Goal: Information Seeking & Learning: Check status

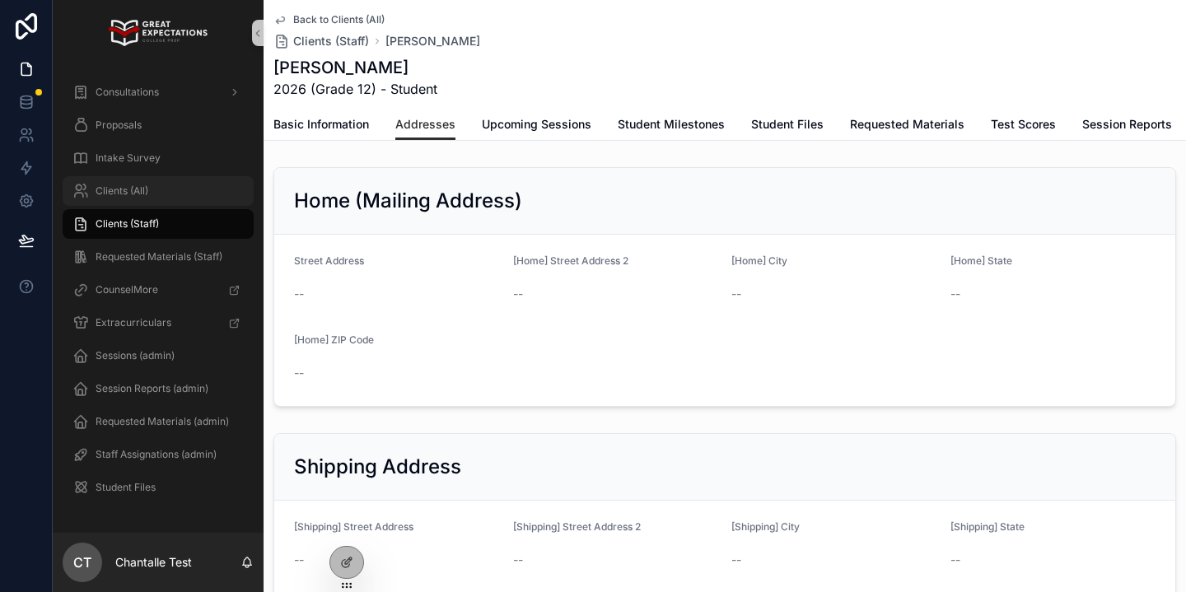
click at [161, 200] on div "Clients (All)" at bounding box center [157, 191] width 171 height 26
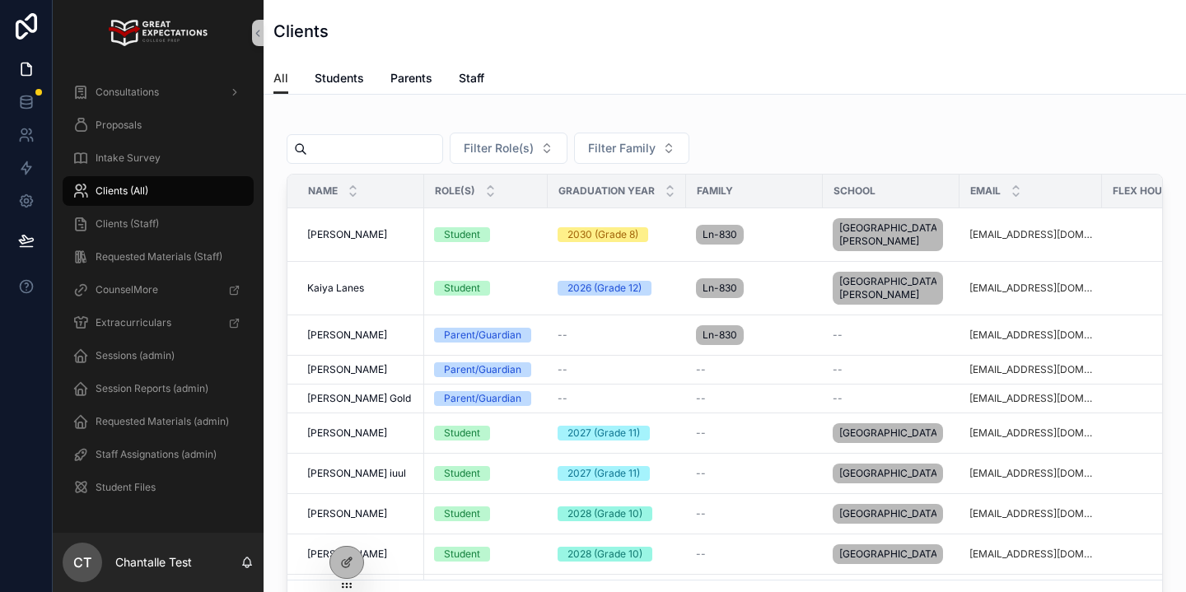
click at [375, 157] on input "scrollable content" at bounding box center [374, 148] width 135 height 23
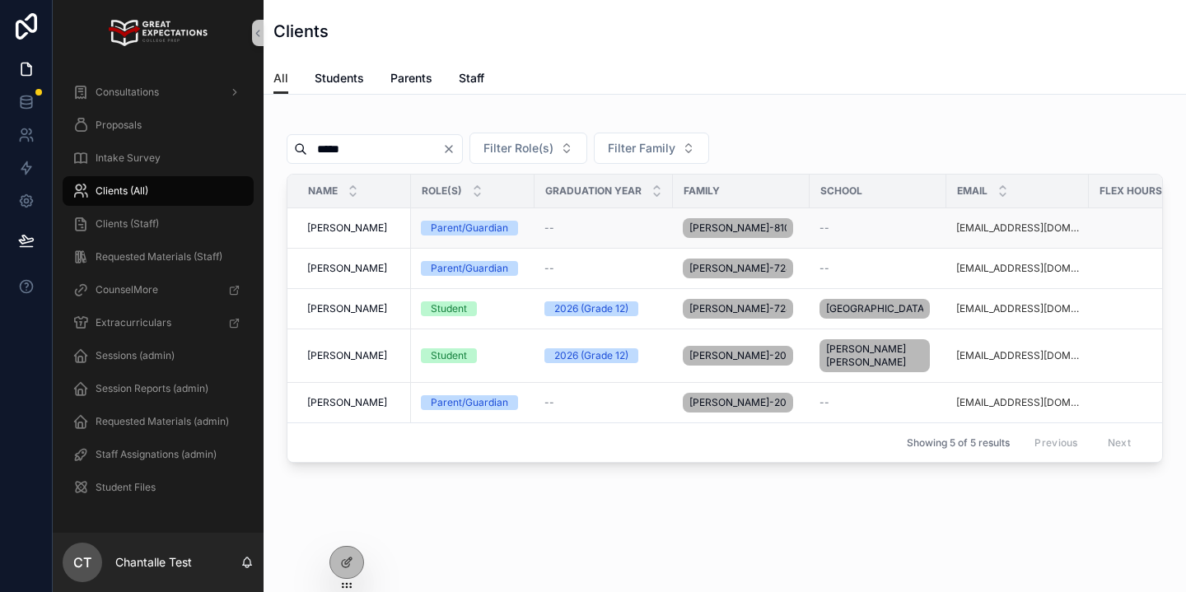
scroll to position [0, 6]
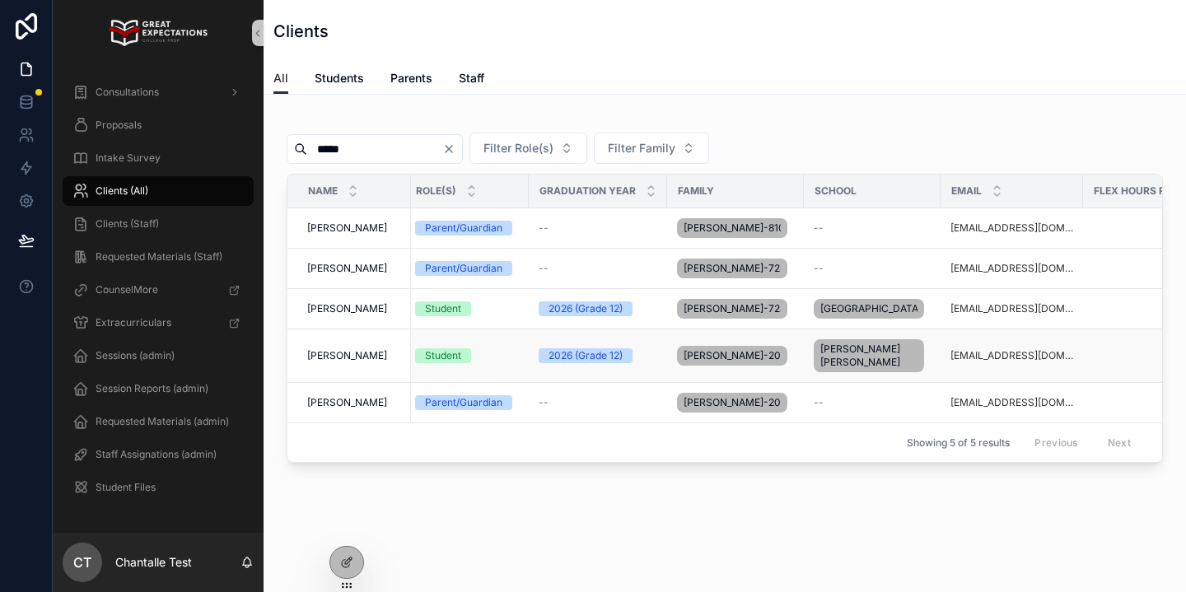
type input "*****"
click at [341, 362] on span "[PERSON_NAME]" at bounding box center [347, 355] width 80 height 13
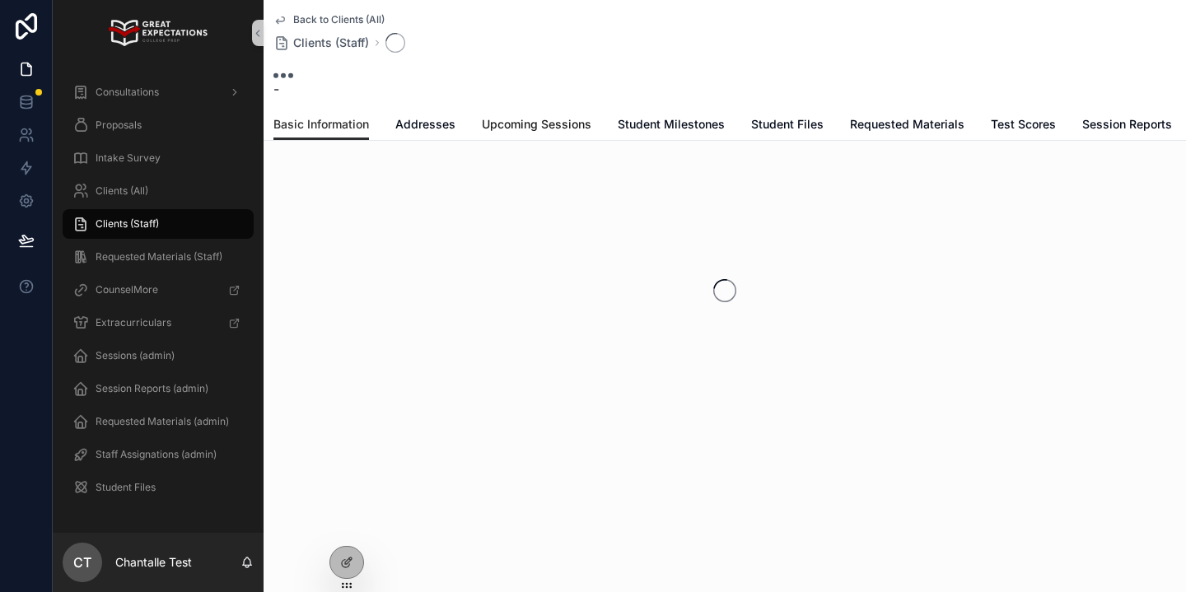
click at [515, 129] on span "Upcoming Sessions" at bounding box center [536, 124] width 109 height 16
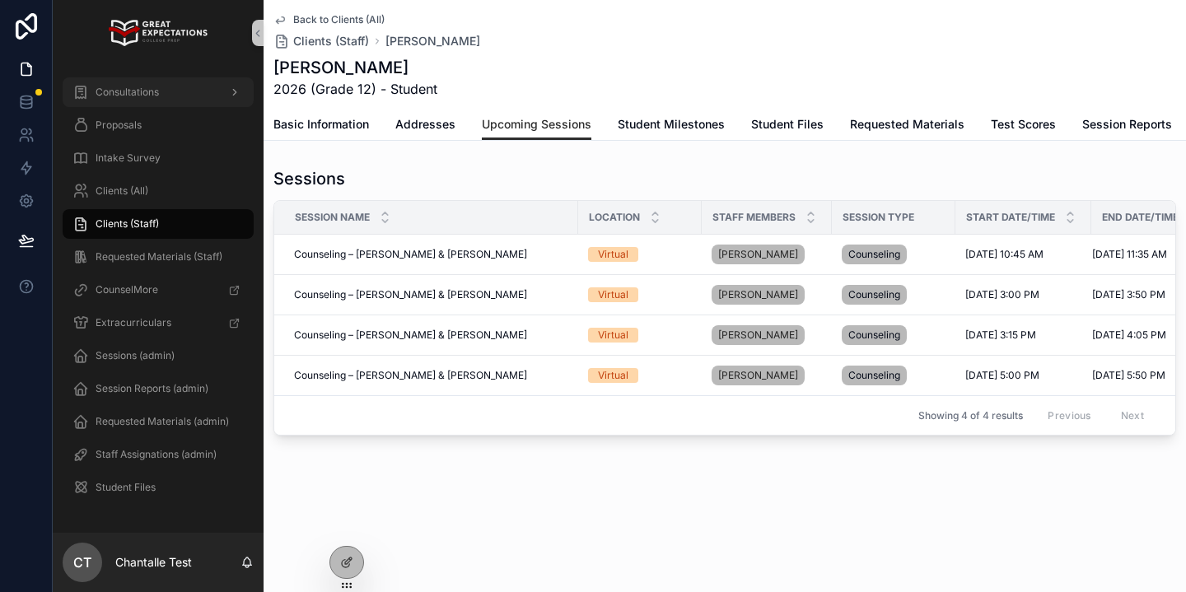
click at [142, 99] on div "Consultations" at bounding box center [157, 92] width 171 height 26
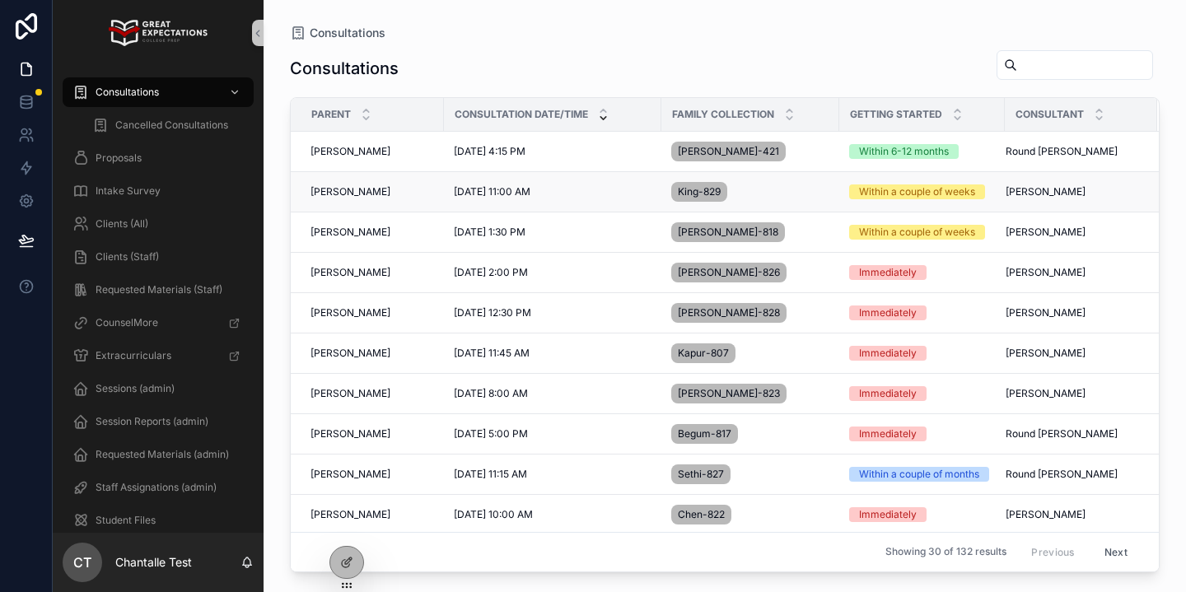
click at [339, 189] on span "[PERSON_NAME]" at bounding box center [350, 191] width 80 height 13
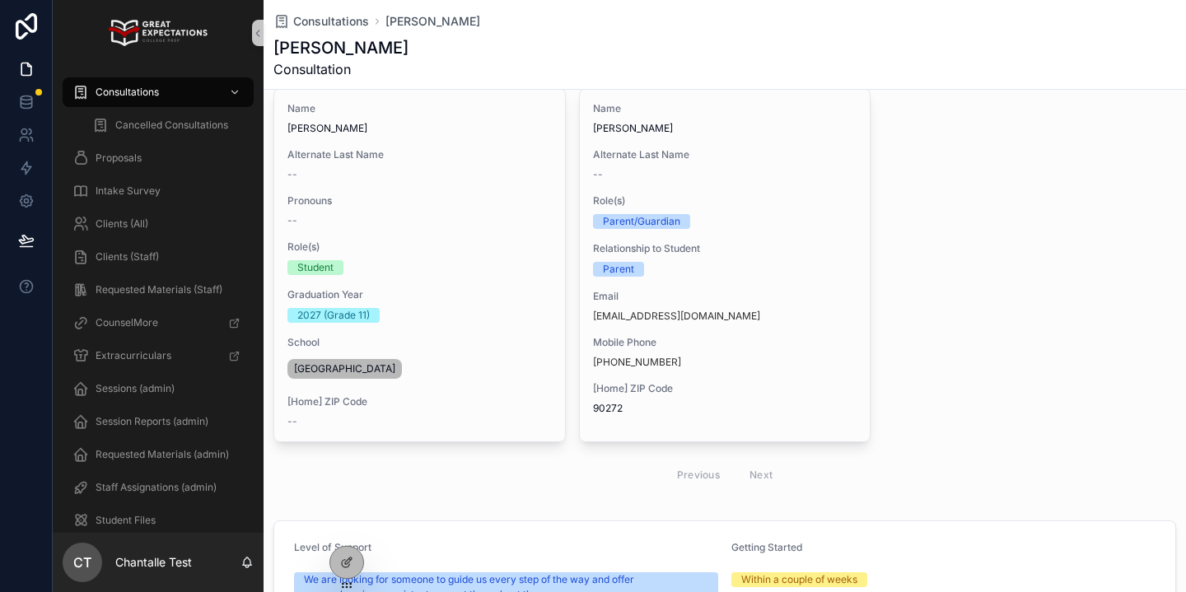
scroll to position [190, 0]
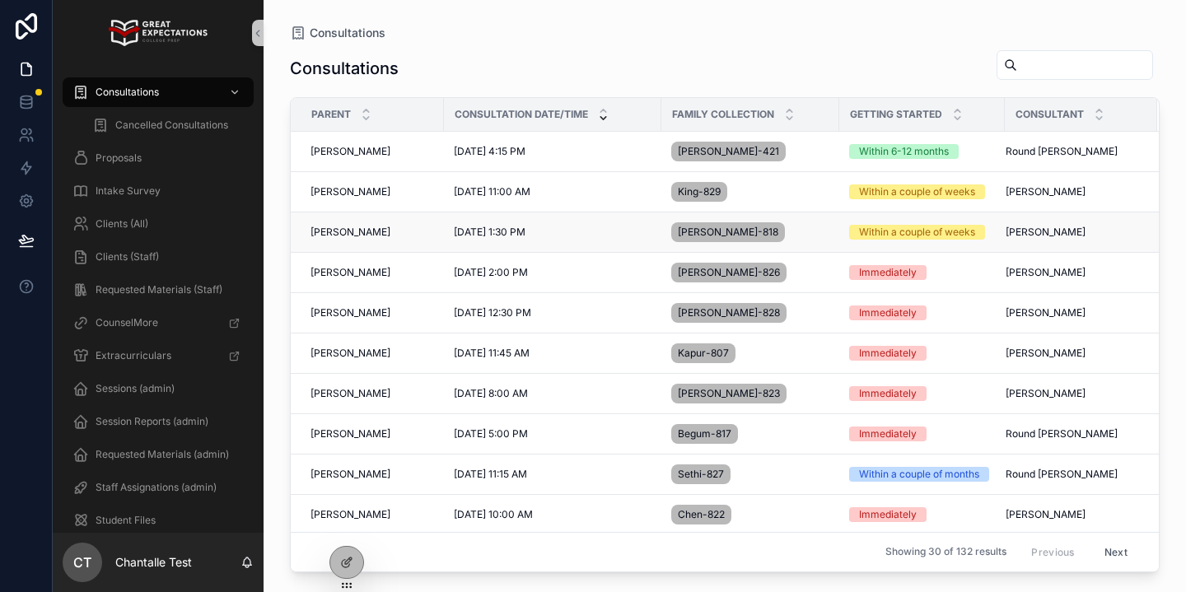
click at [347, 223] on td "[PERSON_NAME] [PERSON_NAME]" at bounding box center [367, 232] width 153 height 40
click at [342, 230] on span "[PERSON_NAME]" at bounding box center [350, 232] width 80 height 13
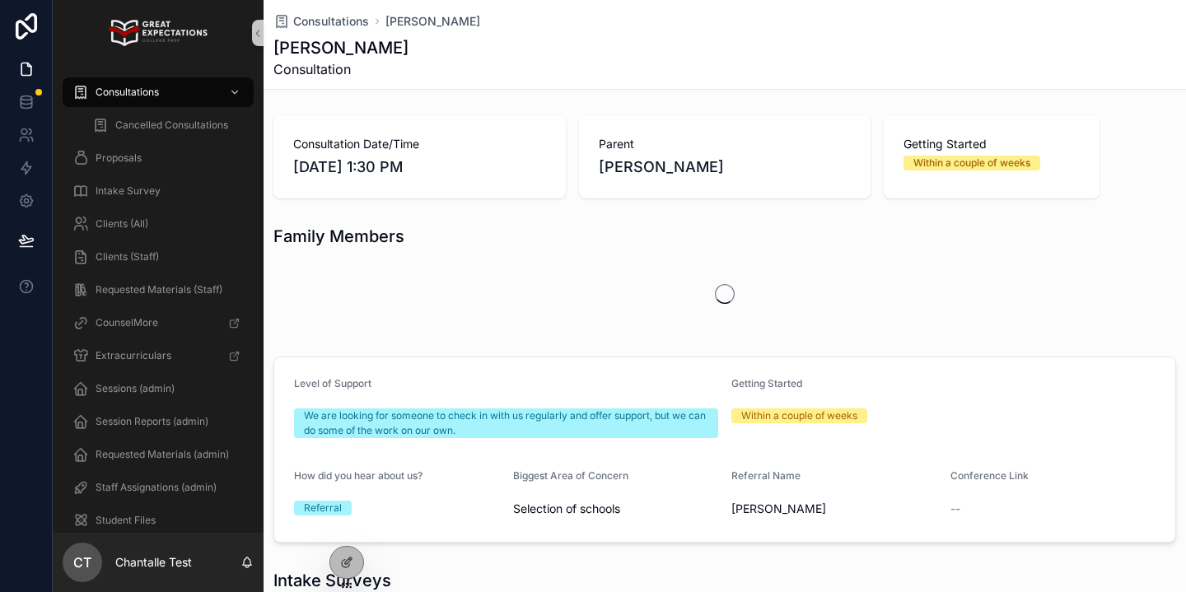
scroll to position [114, 0]
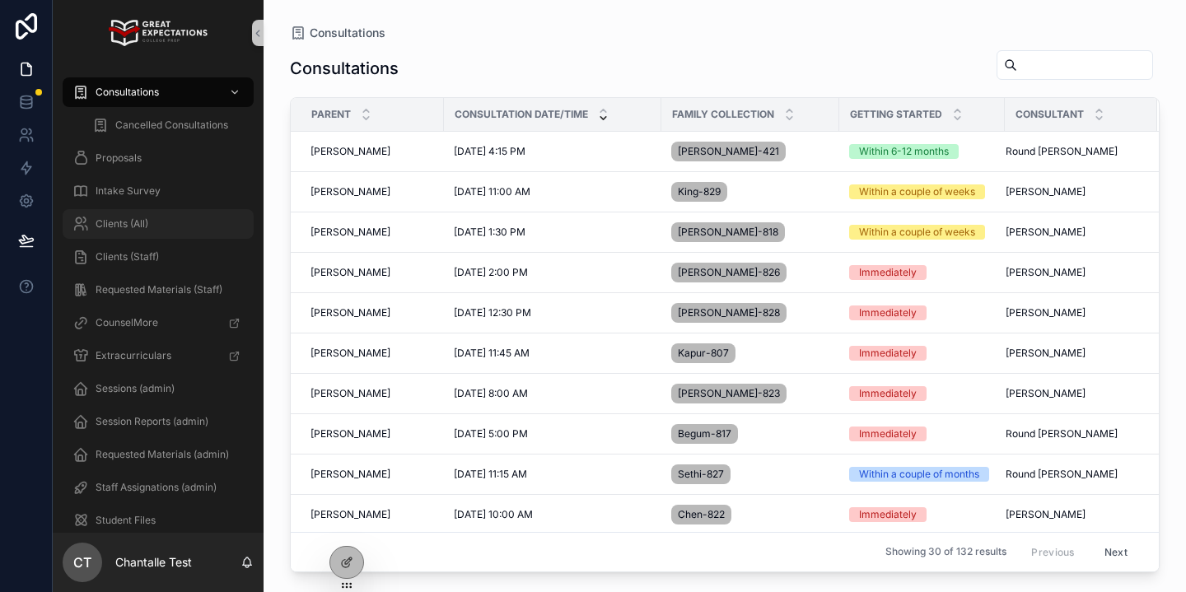
click at [189, 227] on div "Clients (All)" at bounding box center [157, 224] width 171 height 26
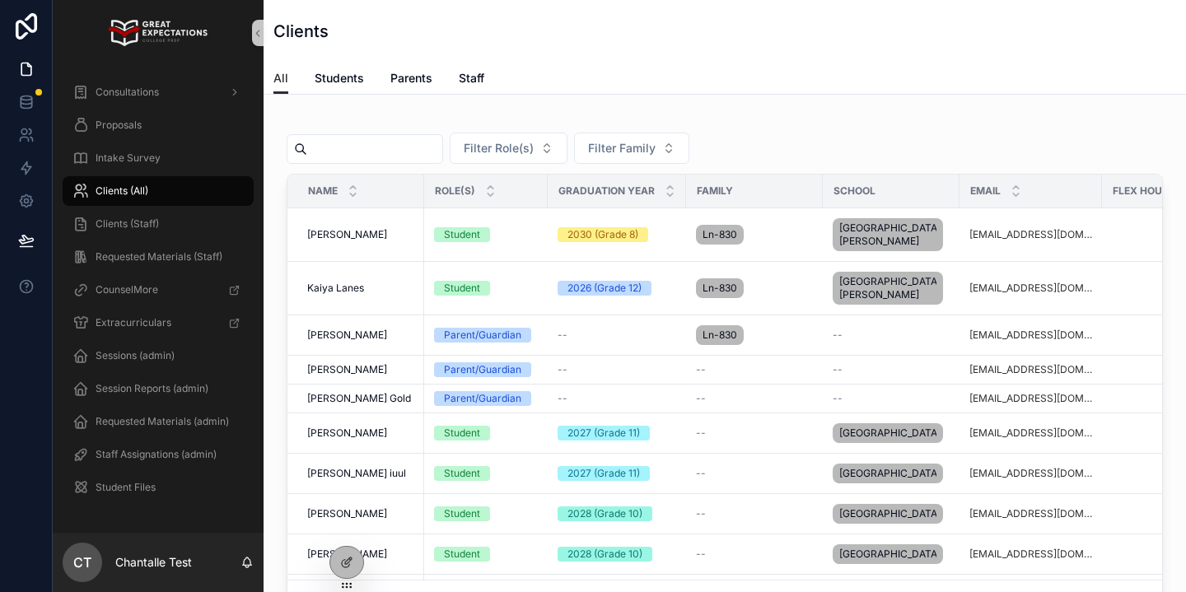
click at [395, 134] on div "scrollable content" at bounding box center [364, 149] width 156 height 30
click at [389, 145] on input "scrollable content" at bounding box center [374, 148] width 135 height 23
type input "******"
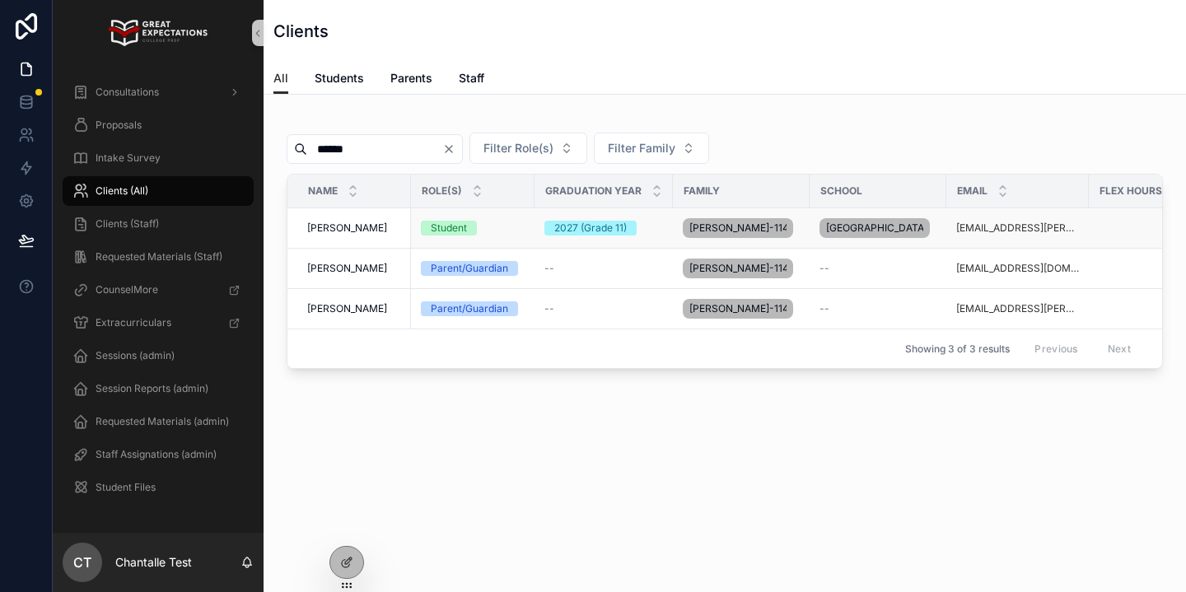
click at [352, 235] on span "[PERSON_NAME]" at bounding box center [347, 227] width 80 height 13
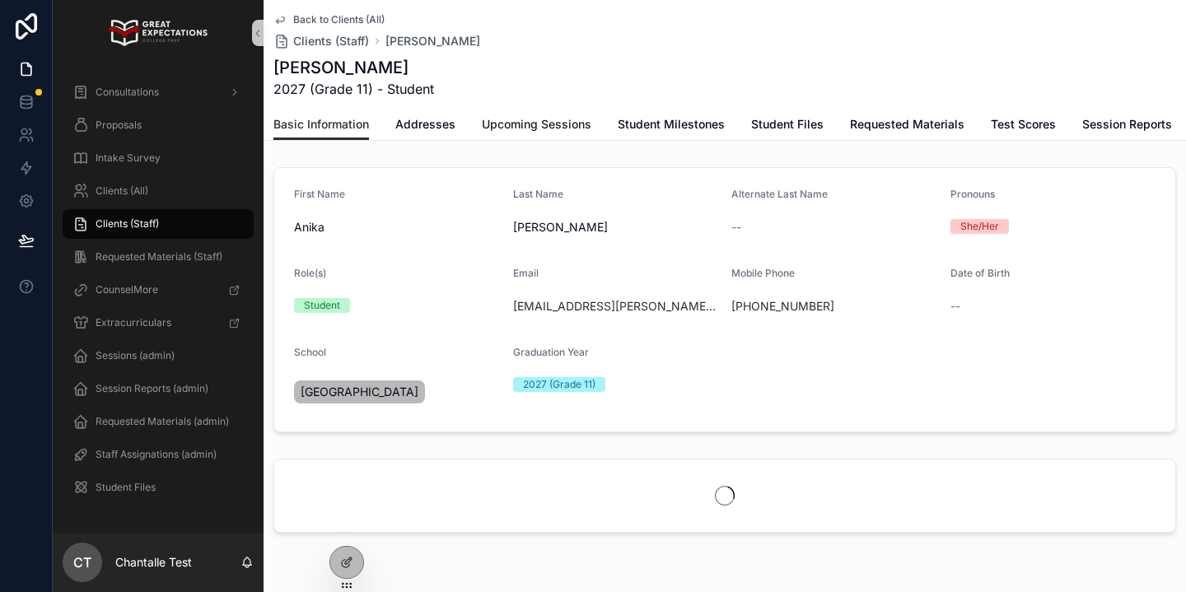
click at [502, 121] on span "Upcoming Sessions" at bounding box center [536, 124] width 109 height 16
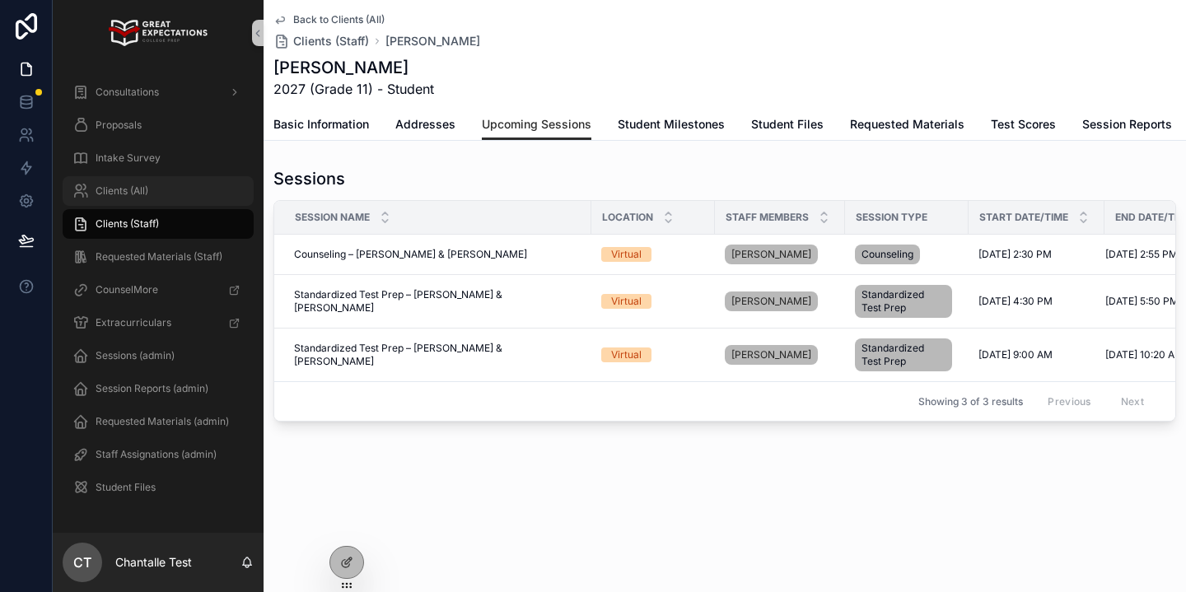
click at [166, 193] on div "Clients (All)" at bounding box center [157, 191] width 171 height 26
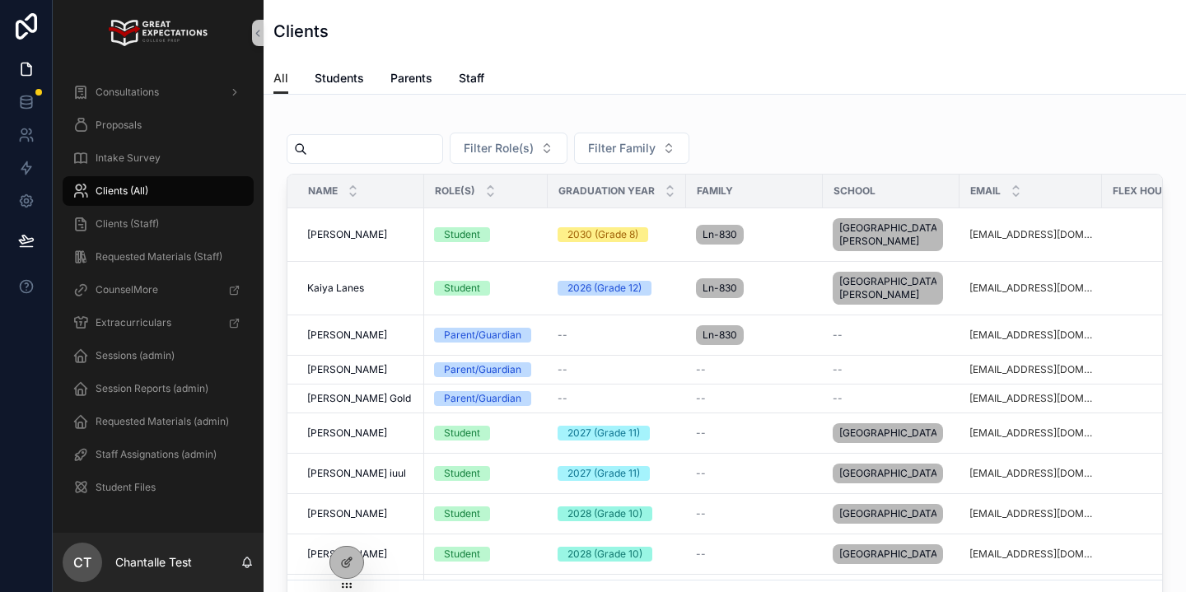
click at [417, 147] on input "scrollable content" at bounding box center [374, 148] width 135 height 23
type input "******"
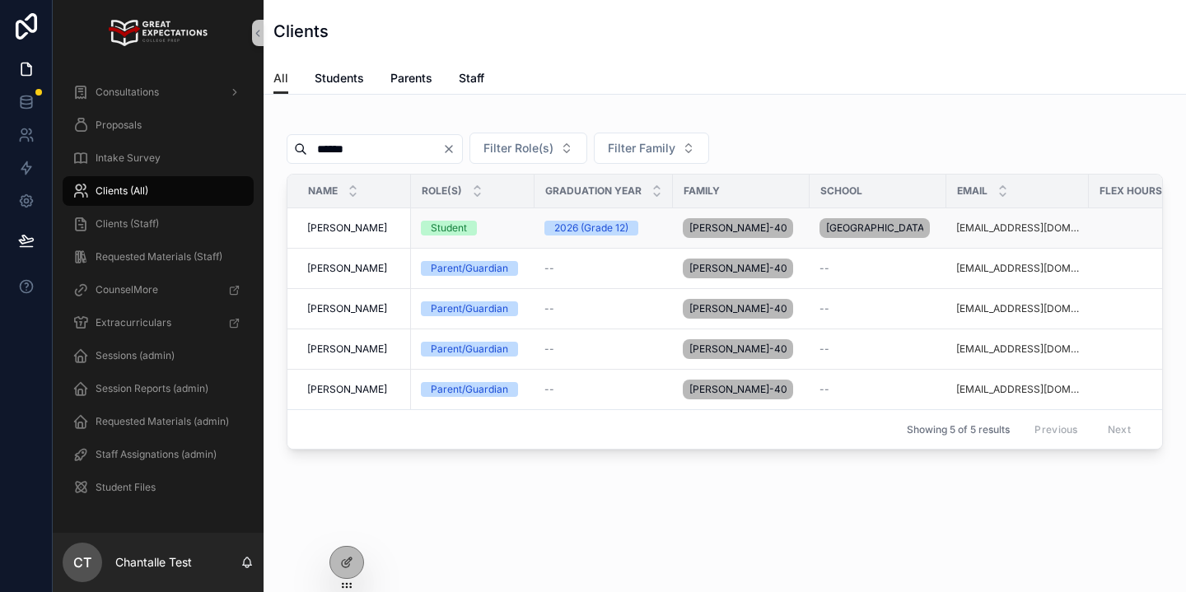
click at [328, 228] on span "[PERSON_NAME]" at bounding box center [347, 227] width 80 height 13
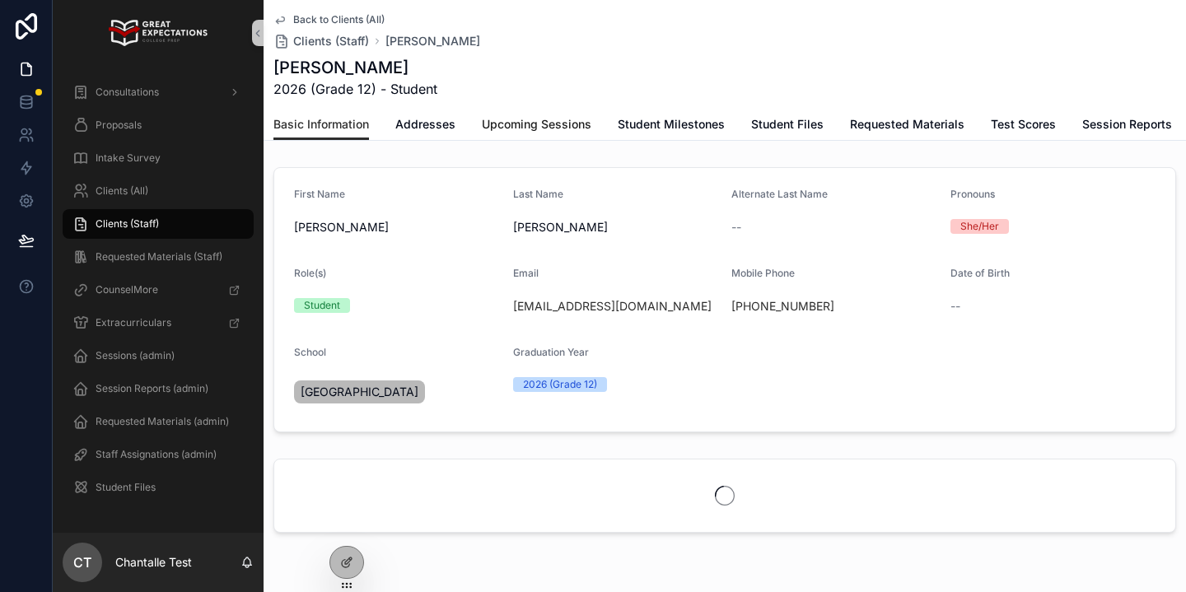
click at [534, 123] on span "Upcoming Sessions" at bounding box center [536, 124] width 109 height 16
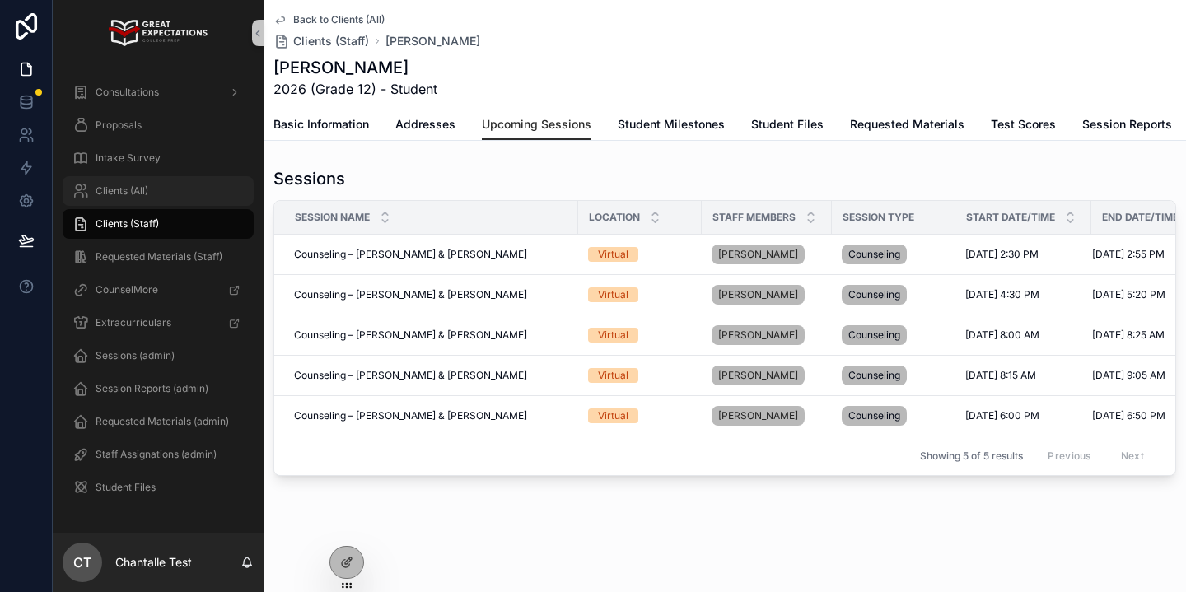
click at [107, 184] on span "Clients (All)" at bounding box center [121, 190] width 53 height 13
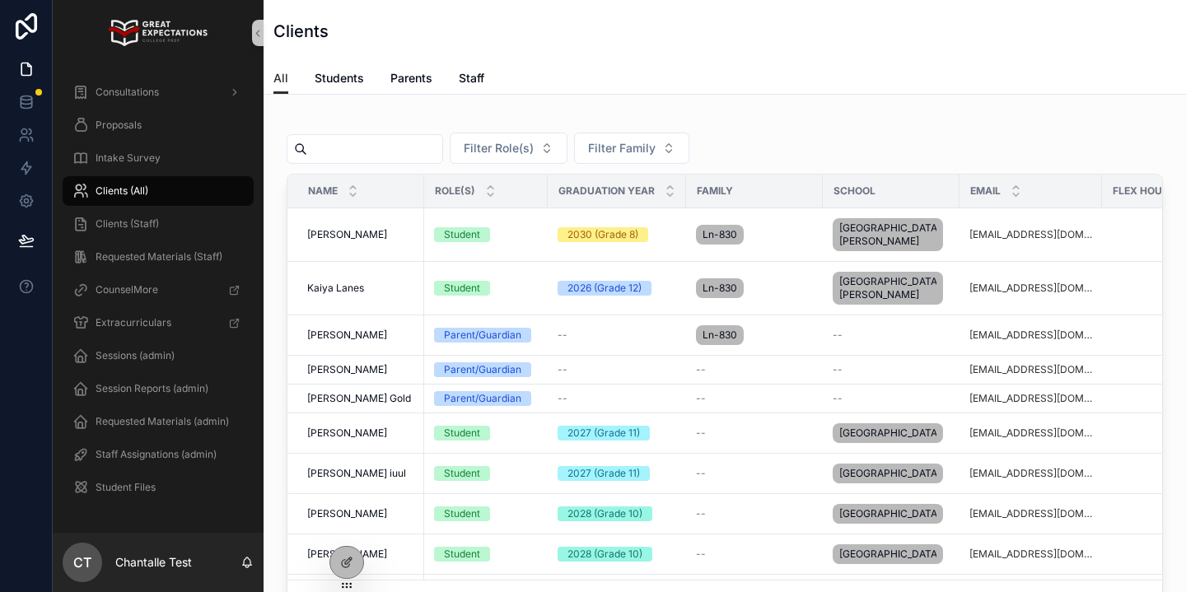
click at [403, 148] on input "scrollable content" at bounding box center [374, 148] width 135 height 23
type input "*******"
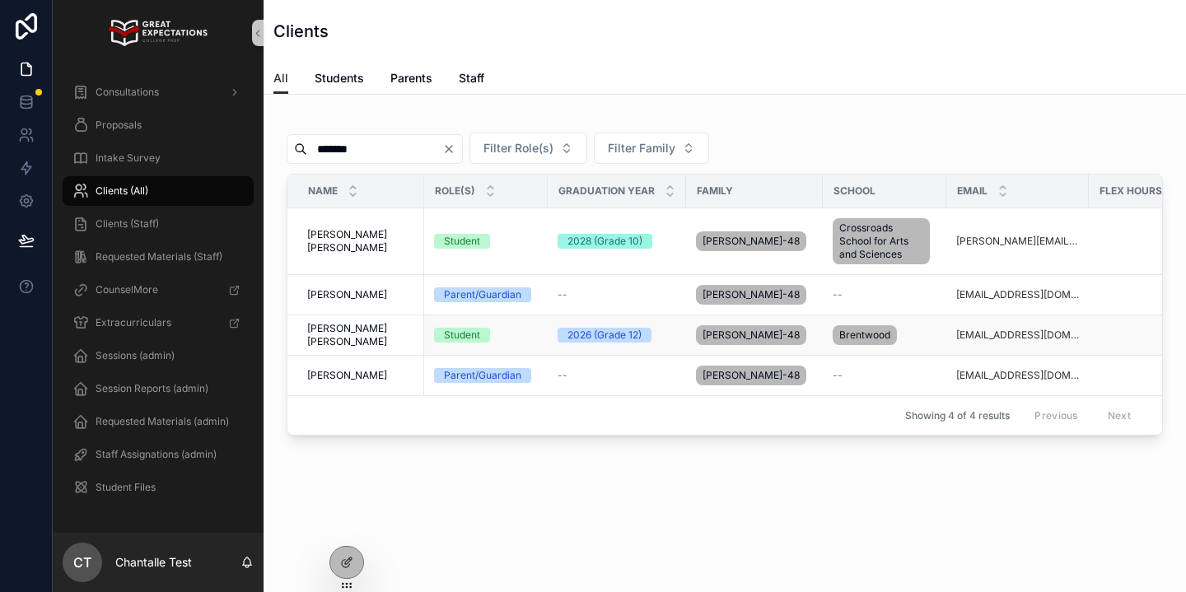
click at [367, 340] on span "[PERSON_NAME] [PERSON_NAME]" at bounding box center [360, 335] width 107 height 26
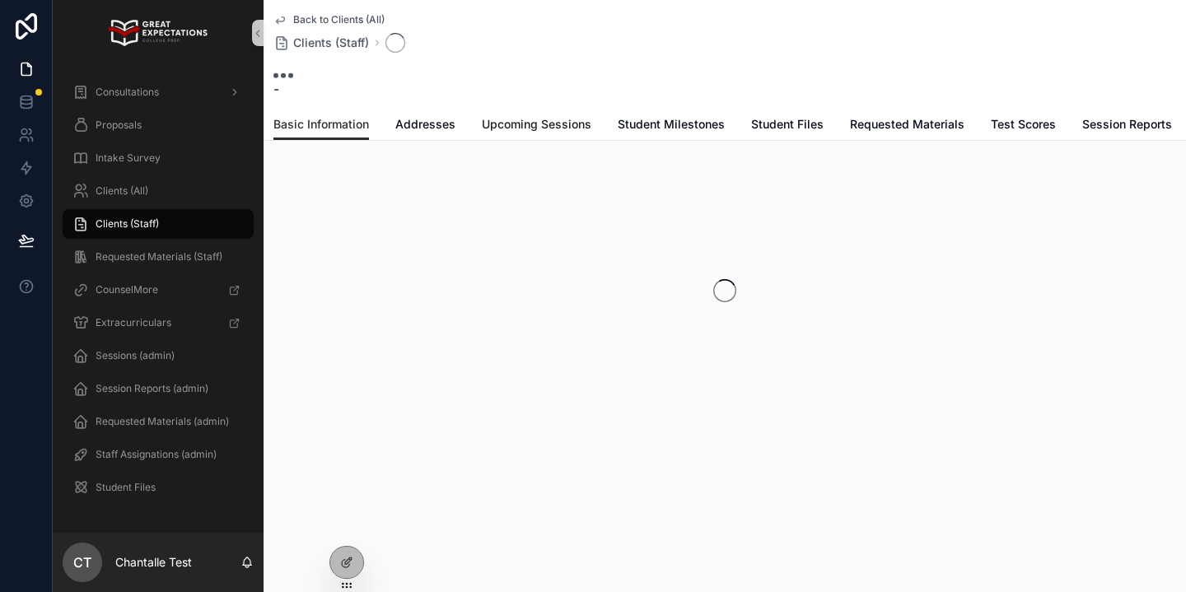
click at [510, 127] on span "Upcoming Sessions" at bounding box center [536, 124] width 109 height 16
